Goal: Transaction & Acquisition: Purchase product/service

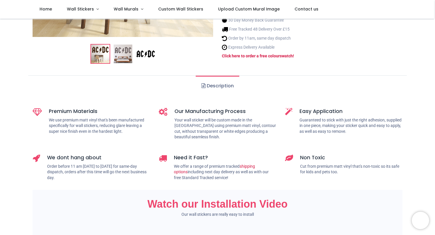
scroll to position [199, 0]
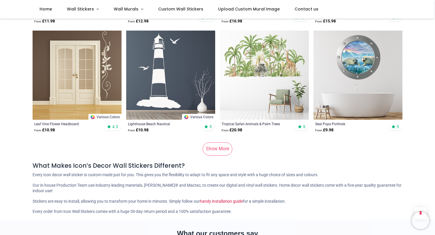
scroll to position [980, 0]
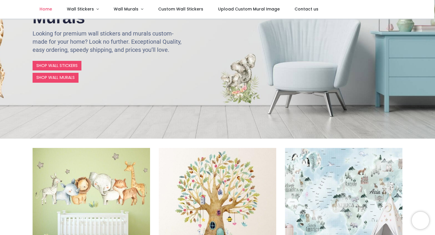
scroll to position [28, 0]
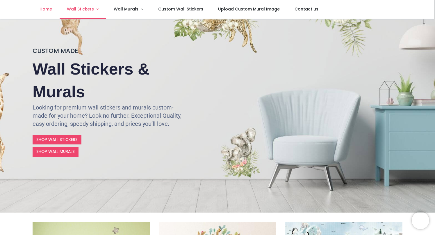
click at [97, 8] on link "Wall Stickers" at bounding box center [83, 9] width 47 height 19
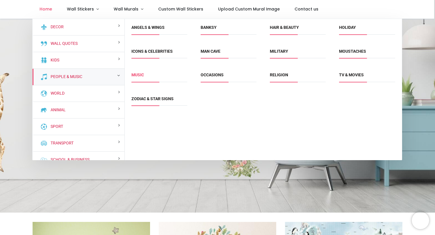
click at [139, 73] on link "Music" at bounding box center [137, 74] width 13 height 5
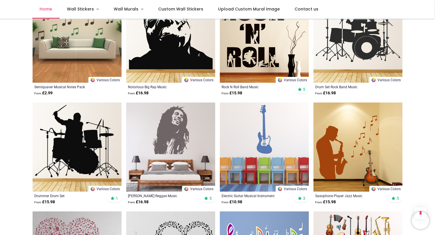
scroll to position [468, 0]
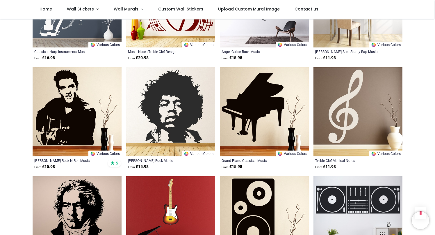
scroll to position [2025, 0]
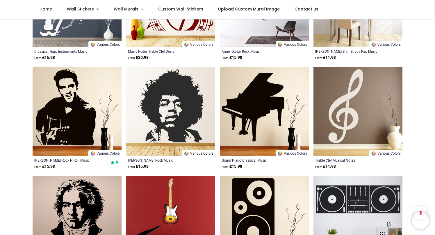
click at [158, 95] on img at bounding box center [170, 111] width 89 height 89
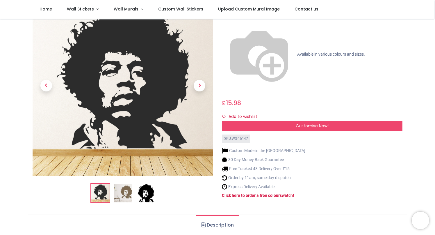
scroll to position [56, 0]
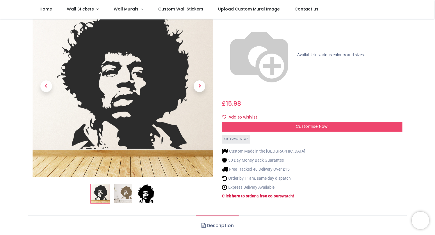
click at [142, 184] on img at bounding box center [145, 193] width 19 height 19
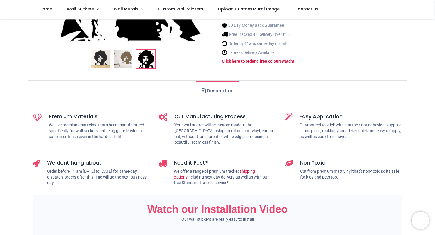
scroll to position [0, 0]
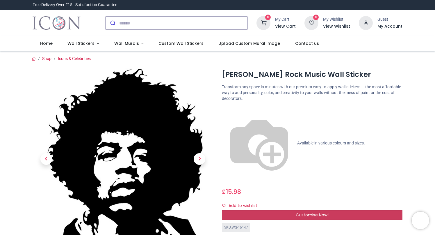
click at [270, 210] on div "Customise Now!" at bounding box center [312, 215] width 181 height 10
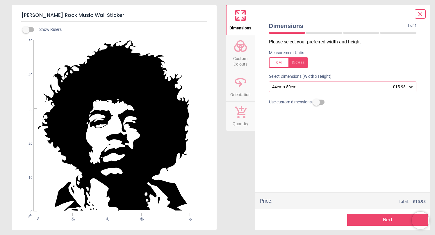
click at [298, 88] on div "44cm x 50cm £15.98" at bounding box center [340, 86] width 137 height 5
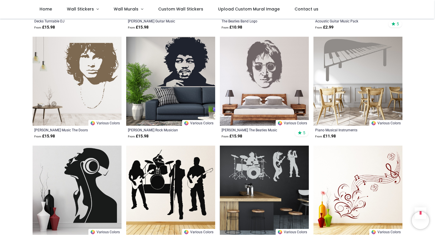
scroll to position [868, 0]
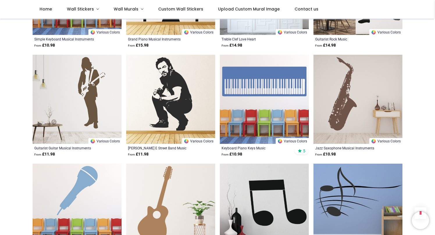
scroll to position [2162, 0]
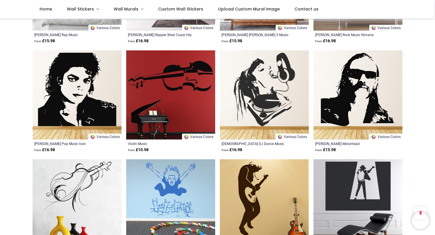
scroll to position [2928, 0]
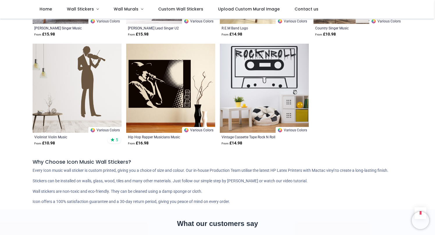
scroll to position [3370, 0]
